Goal: Ask a question

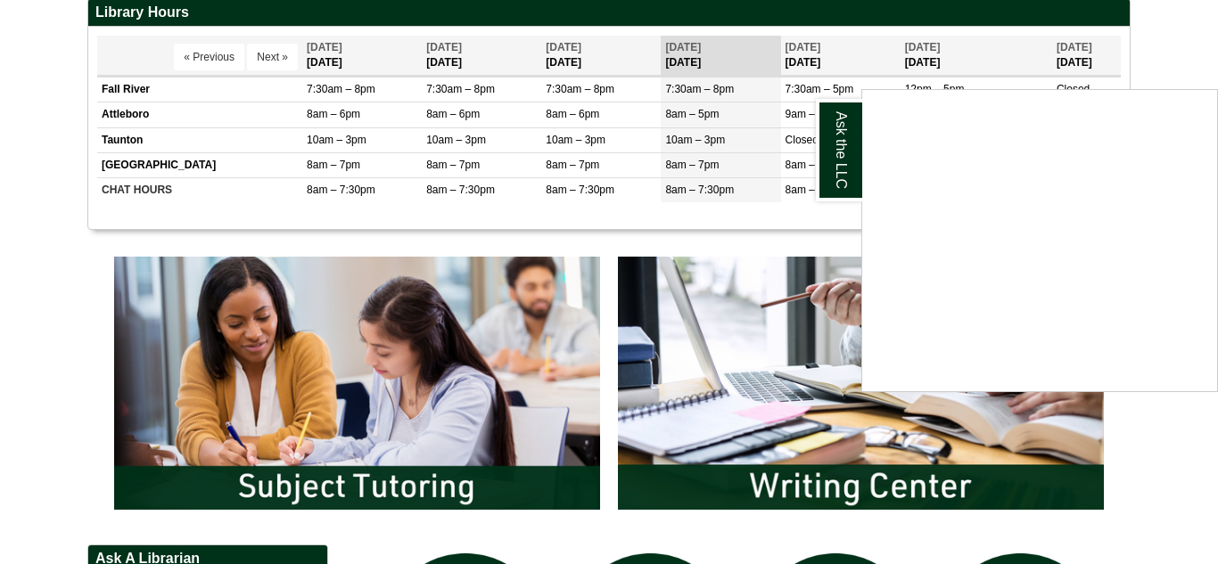
scroll to position [749, 0]
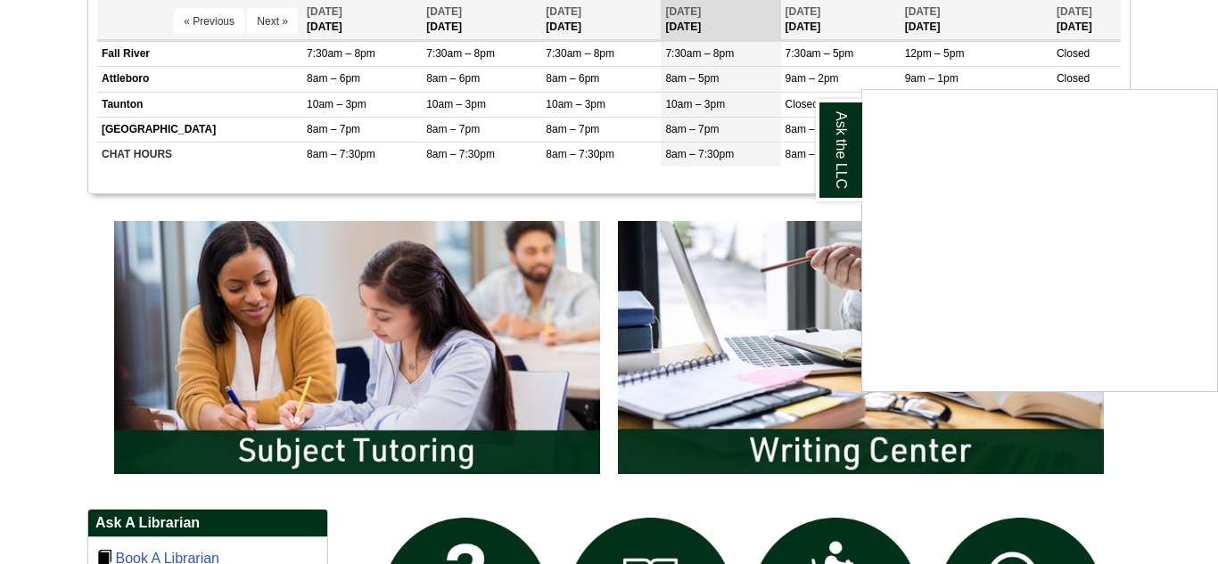
click at [430, 449] on div "Ask the LLC" at bounding box center [609, 282] width 1218 height 564
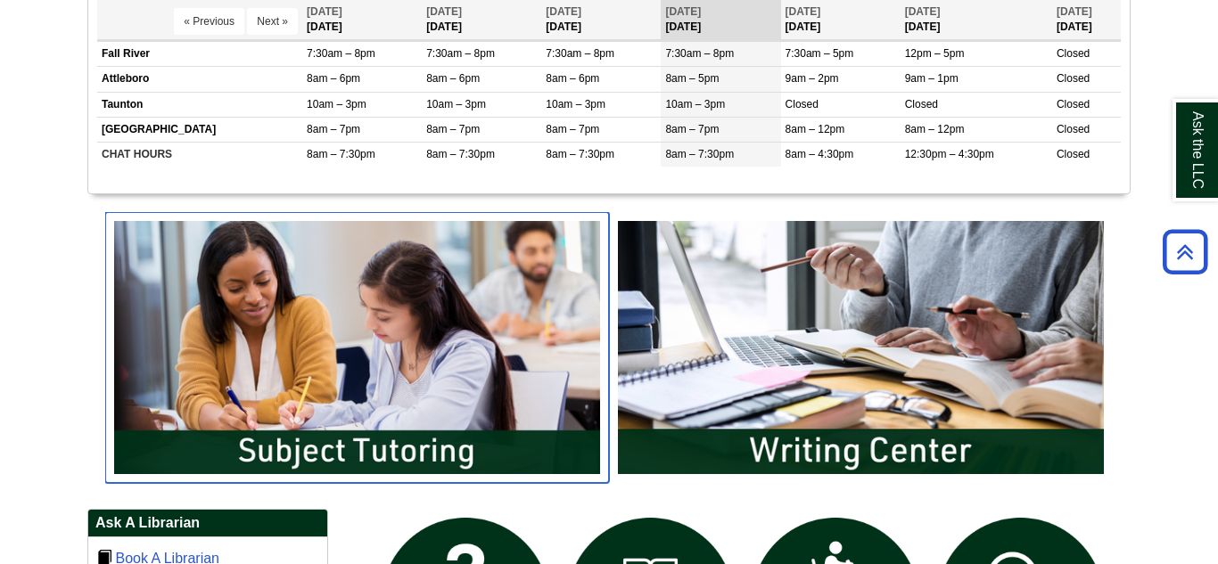
click at [430, 449] on img "slideshow" at bounding box center [357, 347] width 504 height 271
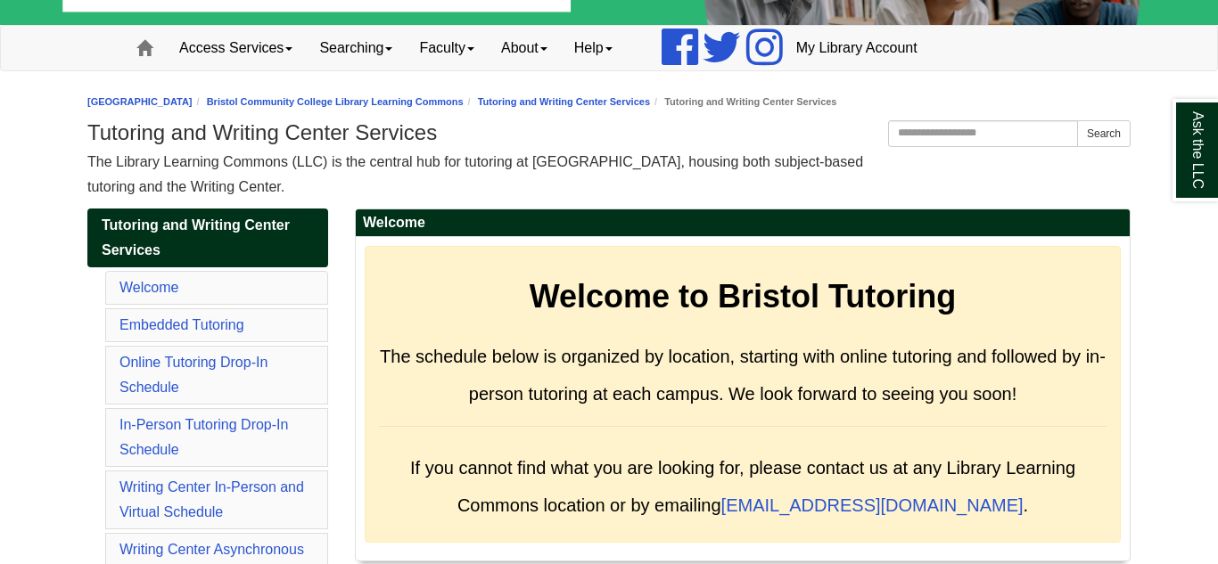
scroll to position [107, 0]
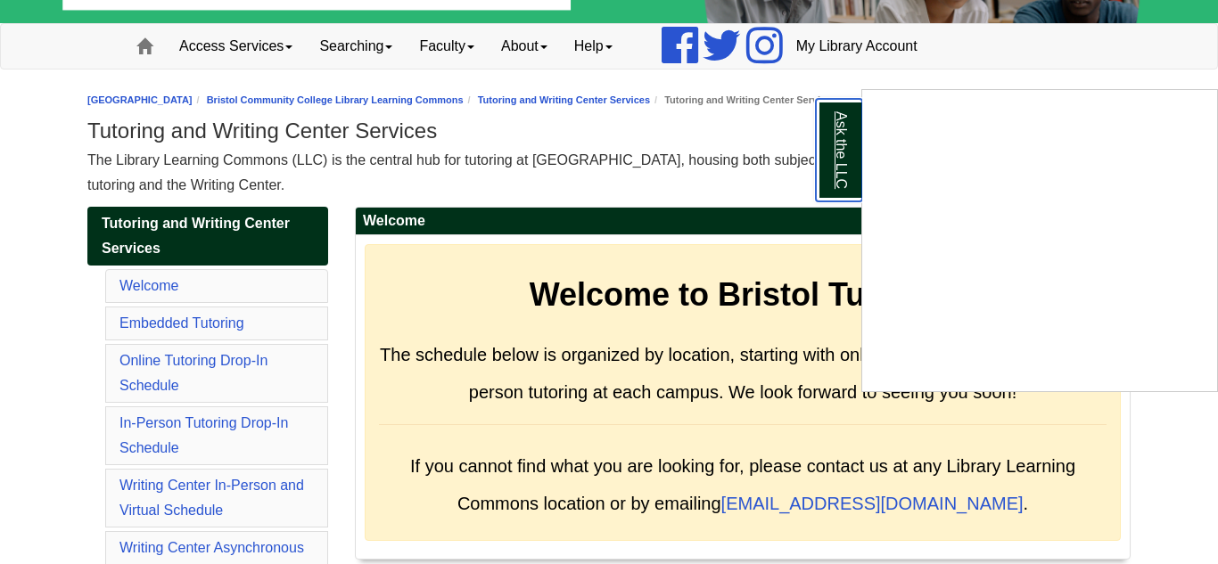
click at [833, 152] on link "Ask the LLC" at bounding box center [839, 150] width 46 height 103
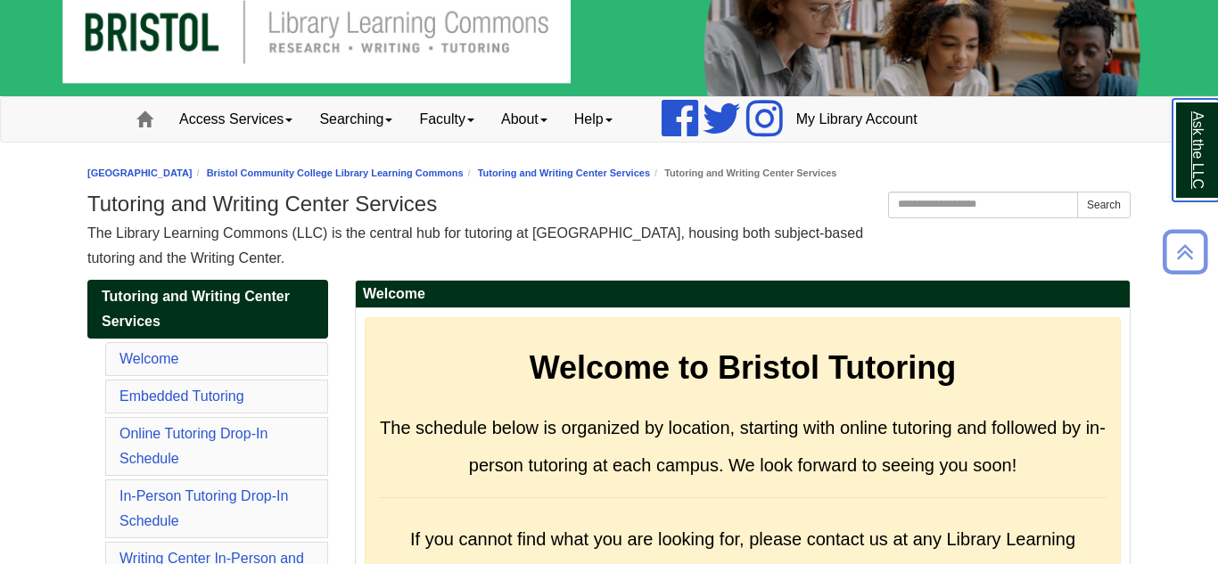
scroll to position [0, 0]
